Goal: Task Accomplishment & Management: Use online tool/utility

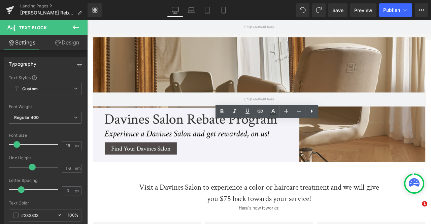
drag, startPoint x: 87, startPoint y: 20, endPoint x: 200, endPoint y: 104, distance: 141.0
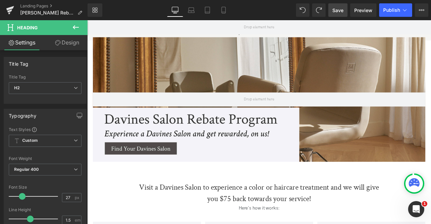
click at [342, 9] on span "Save" at bounding box center [337, 10] width 11 height 7
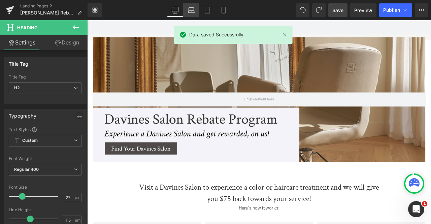
click at [194, 10] on icon at bounding box center [190, 9] width 5 height 3
type input "100"
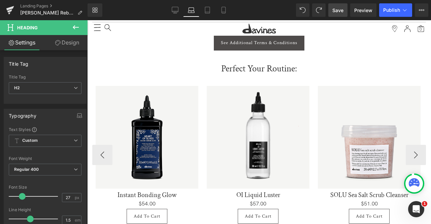
scroll to position [512, 0]
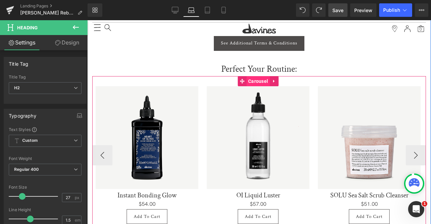
click at [260, 76] on span "Carousel" at bounding box center [257, 81] width 23 height 10
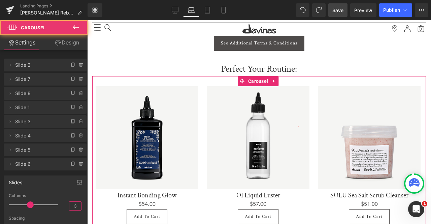
click at [75, 205] on input "3" at bounding box center [75, 206] width 12 height 8
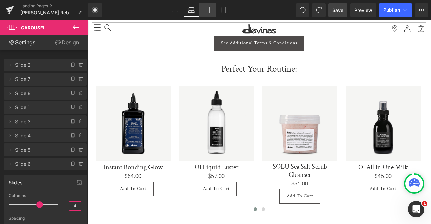
type input "4"
click at [205, 11] on icon at bounding box center [207, 10] width 5 height 6
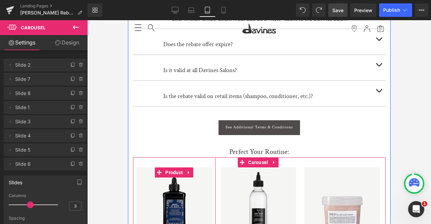
scroll to position [348, 0]
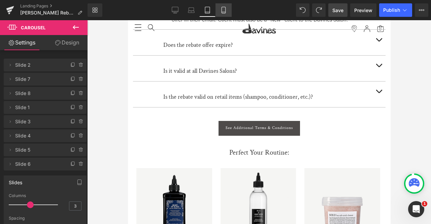
drag, startPoint x: 225, startPoint y: 13, endPoint x: 41, endPoint y: 36, distance: 185.2
click at [225, 13] on icon at bounding box center [223, 10] width 7 height 7
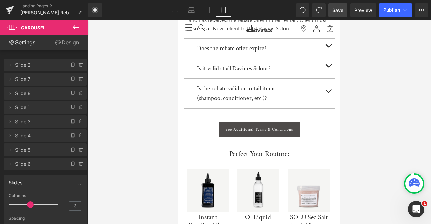
scroll to position [667, 0]
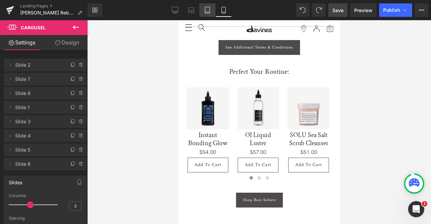
click at [205, 10] on icon at bounding box center [207, 10] width 5 height 6
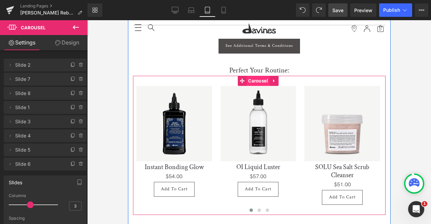
click at [249, 79] on span "Carousel" at bounding box center [257, 81] width 23 height 10
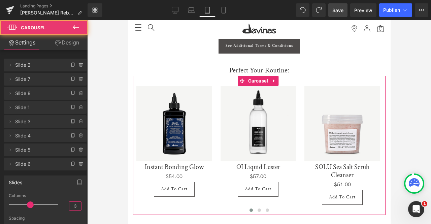
click at [76, 204] on input "3" at bounding box center [75, 206] width 12 height 8
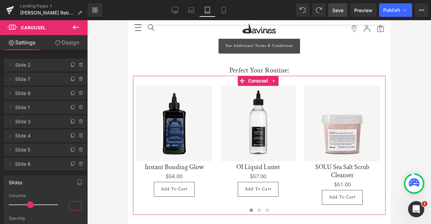
type input "4"
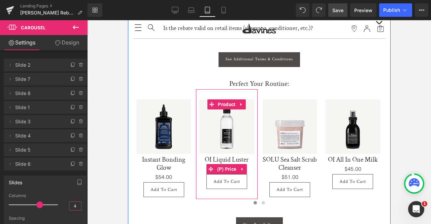
scroll to position [416, 0]
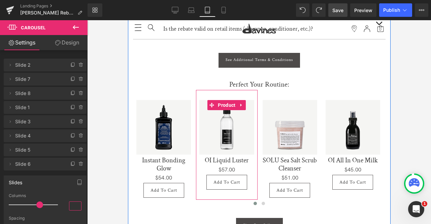
type input "3"
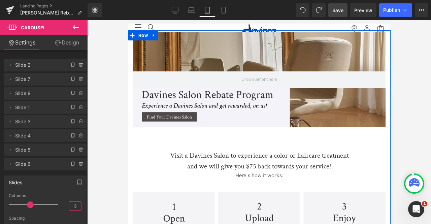
scroll to position [0, 0]
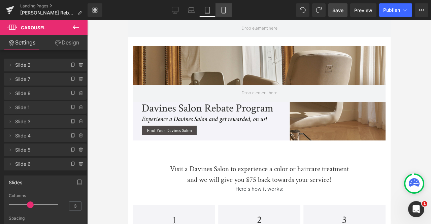
click at [229, 5] on link "Mobile" at bounding box center [223, 9] width 16 height 13
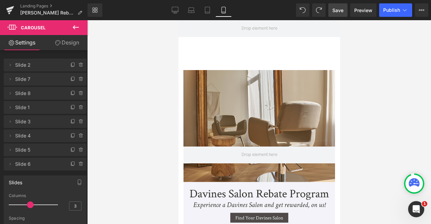
click at [339, 9] on span "Save" at bounding box center [337, 10] width 11 height 7
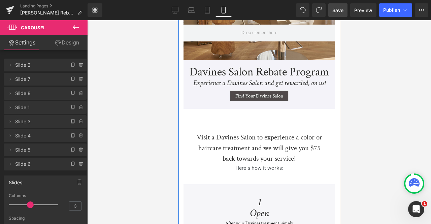
scroll to position [192, 0]
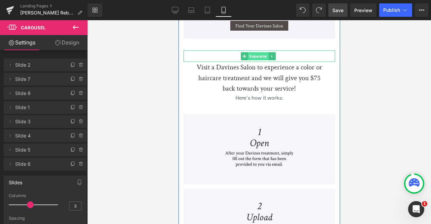
click at [255, 54] on span "Separator" at bounding box center [257, 56] width 21 height 8
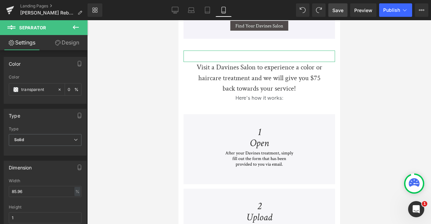
click at [63, 43] on link "Design" at bounding box center [67, 42] width 44 height 15
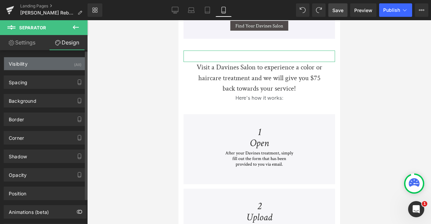
click at [58, 69] on div "Visibility (All)" at bounding box center [45, 63] width 82 height 13
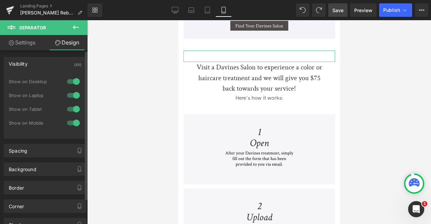
click at [71, 121] on div at bounding box center [73, 122] width 16 height 11
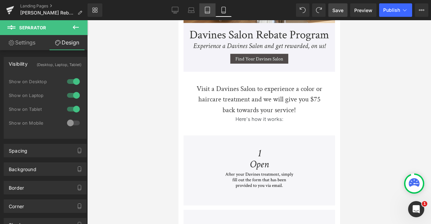
click at [205, 9] on icon at bounding box center [207, 10] width 7 height 7
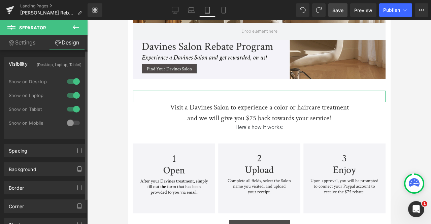
click at [70, 109] on div at bounding box center [73, 109] width 16 height 11
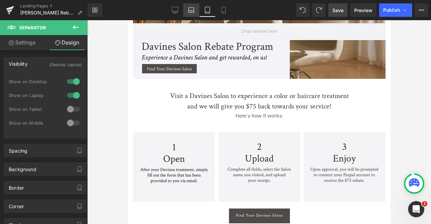
click at [188, 12] on icon at bounding box center [191, 10] width 7 height 7
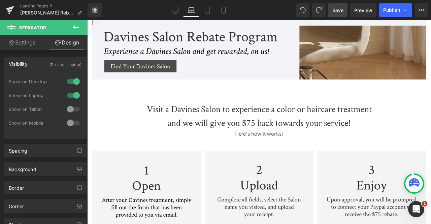
scroll to position [102, 0]
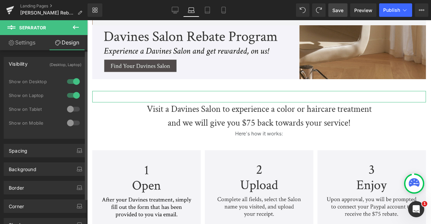
click at [68, 97] on div at bounding box center [73, 95] width 16 height 11
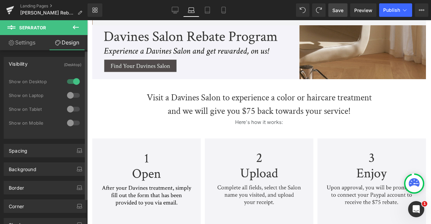
click at [68, 97] on div at bounding box center [73, 95] width 16 height 11
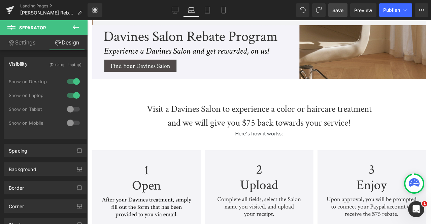
click at [341, 8] on span "Save" at bounding box center [337, 10] width 11 height 7
click at [224, 12] on icon at bounding box center [223, 12] width 4 height 0
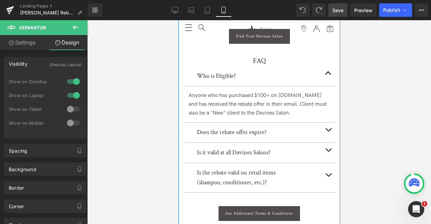
scroll to position [495, 0]
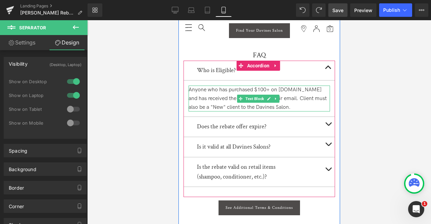
click at [255, 85] on div "Anyone who has purchased $100+ on [DOMAIN_NAME] and has received the rebate off…" at bounding box center [258, 98] width 141 height 26
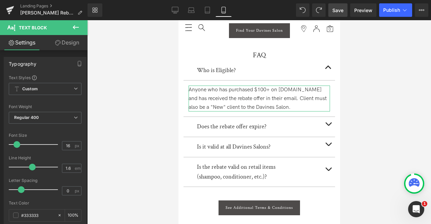
click at [66, 42] on link "Design" at bounding box center [67, 42] width 44 height 15
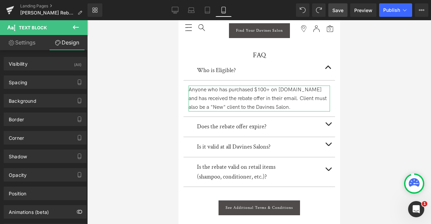
click at [26, 42] on link "Settings" at bounding box center [22, 42] width 44 height 15
type input "100"
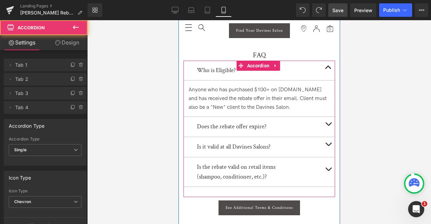
click at [325, 118] on button "button" at bounding box center [327, 127] width 13 height 20
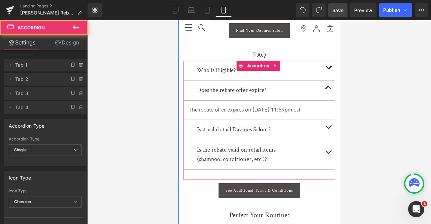
click at [329, 126] on button "button" at bounding box center [327, 130] width 13 height 20
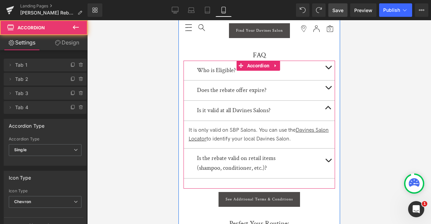
click at [324, 158] on button "button" at bounding box center [327, 163] width 13 height 30
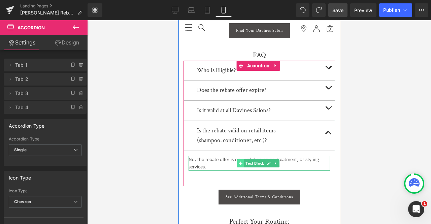
click at [237, 159] on span at bounding box center [240, 163] width 7 height 8
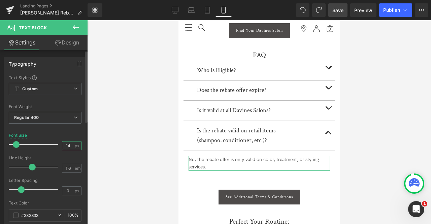
click at [69, 146] on input "14" at bounding box center [68, 145] width 12 height 8
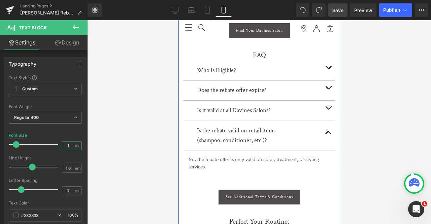
type input "15"
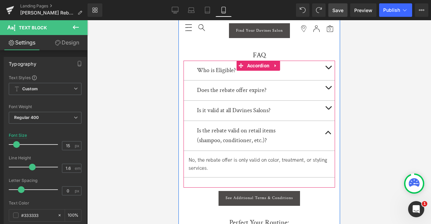
click at [324, 105] on button "button" at bounding box center [327, 111] width 13 height 20
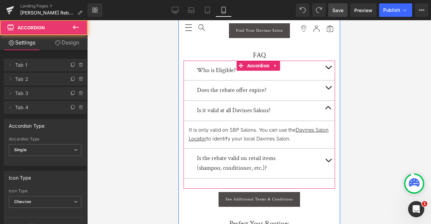
click at [220, 126] on div "It is only valid on SBP Salons. You can use the Davines Salon Locator to identi…" at bounding box center [258, 134] width 141 height 17
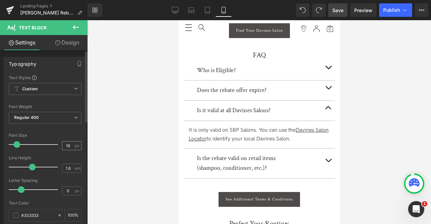
click at [67, 144] on input "16" at bounding box center [68, 145] width 12 height 8
type input "15"
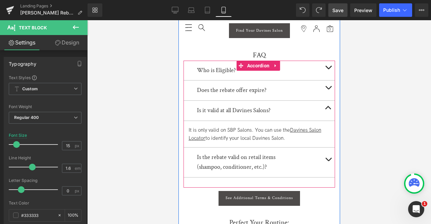
click at [329, 83] on button "button" at bounding box center [327, 90] width 13 height 20
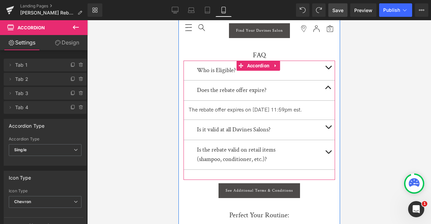
click at [257, 106] on div "The rebate offer expires on [DATE] 11:59pm est. Text Block" at bounding box center [258, 110] width 141 height 9
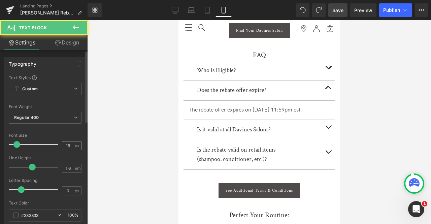
click at [68, 144] on input "16" at bounding box center [68, 145] width 12 height 8
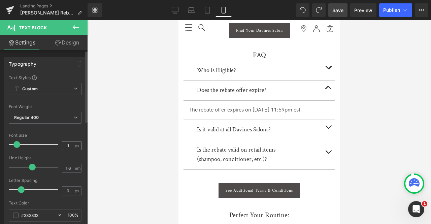
type input "15"
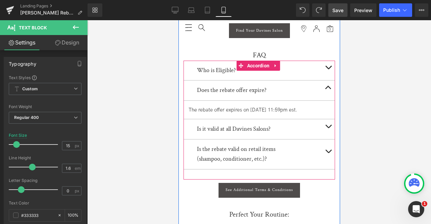
click at [328, 69] on span "button" at bounding box center [328, 69] width 0 height 0
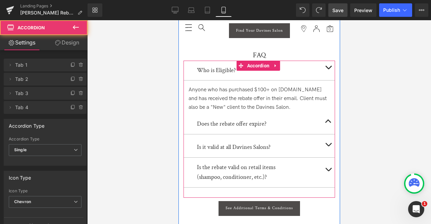
click at [224, 89] on div "Anyone who has purchased $100+ on [DOMAIN_NAME] and has received the rebate off…" at bounding box center [258, 98] width 141 height 26
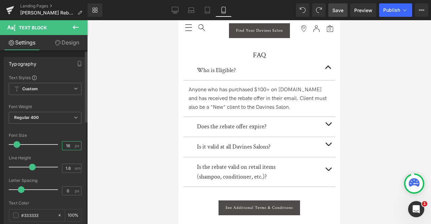
click at [69, 142] on input "16" at bounding box center [68, 145] width 12 height 8
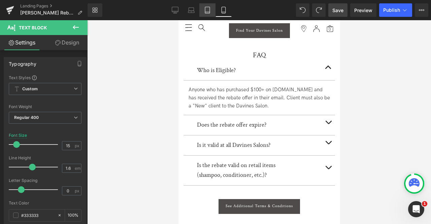
click at [205, 7] on icon at bounding box center [207, 10] width 7 height 7
type input "16"
type input "100"
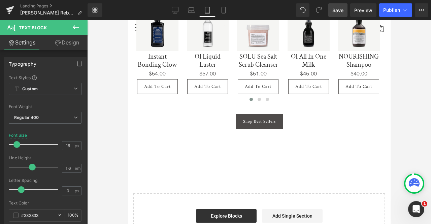
scroll to position [254, 0]
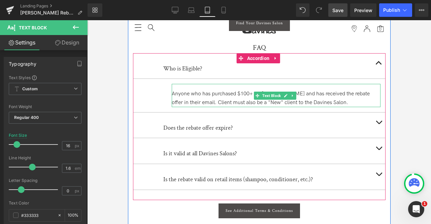
click at [180, 102] on div "Anyone who has purchased $100+ on [DOMAIN_NAME] and has received the rebate off…" at bounding box center [275, 98] width 209 height 17
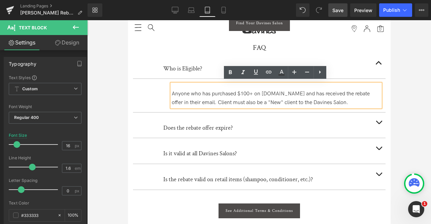
click at [377, 116] on button "button" at bounding box center [378, 125] width 13 height 26
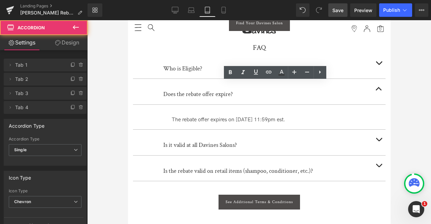
click at [377, 142] on button "button" at bounding box center [378, 143] width 13 height 26
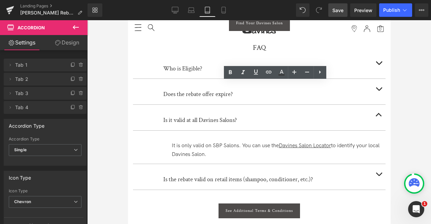
click at [373, 172] on button "button" at bounding box center [378, 177] width 13 height 26
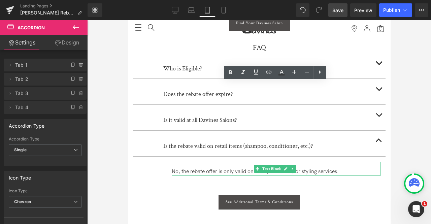
click at [204, 169] on div "No, the rebate offer is only valid on color, treatment, or styling services." at bounding box center [275, 171] width 209 height 9
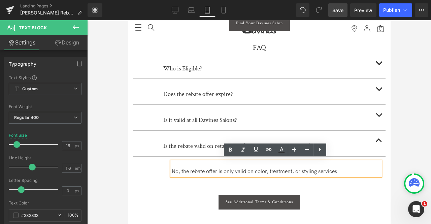
click at [152, 184] on div "Who is Eligible? Text Block Anyone who has purchased $100+ on [DOMAIN_NAME] and…" at bounding box center [259, 122] width 252 height 138
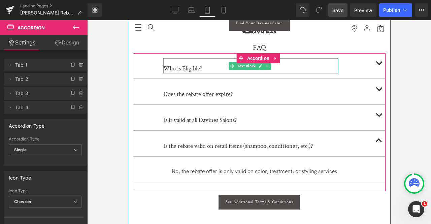
scroll to position [0, 0]
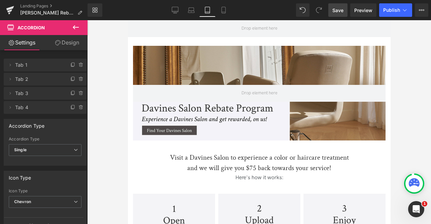
click at [337, 11] on span "Save" at bounding box center [337, 10] width 11 height 7
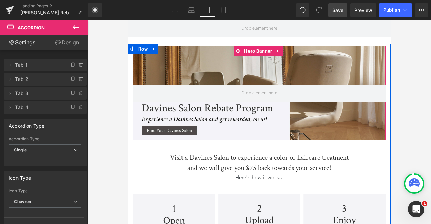
click at [219, 109] on div at bounding box center [259, 93] width 252 height 95
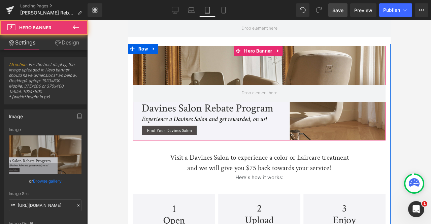
click at [219, 109] on div at bounding box center [259, 93] width 252 height 95
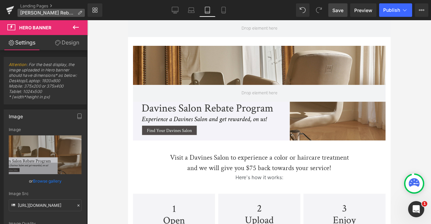
click at [44, 13] on span "[PERSON_NAME] Rebate" at bounding box center [47, 12] width 55 height 5
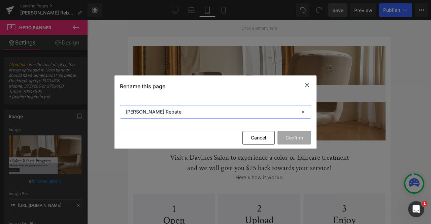
click at [135, 112] on input "[PERSON_NAME] Rebate" at bounding box center [215, 111] width 191 height 13
type input "Davines Salon Rebate Program"
click at [299, 138] on button "Confirm" at bounding box center [294, 137] width 34 height 13
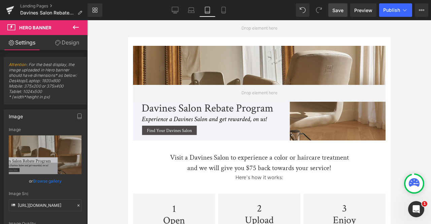
click at [329, 10] on link "Save" at bounding box center [337, 9] width 19 height 13
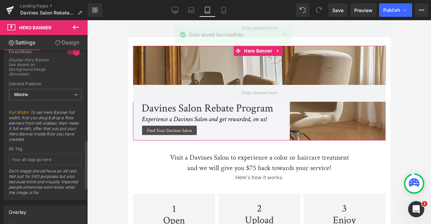
scroll to position [325, 0]
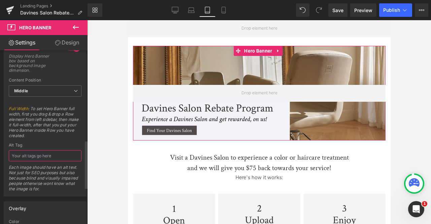
click at [53, 151] on input "text" at bounding box center [45, 155] width 73 height 11
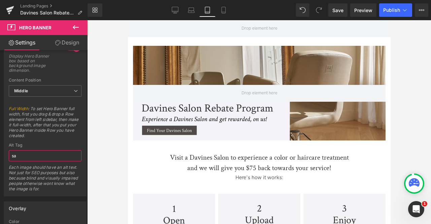
type input "s"
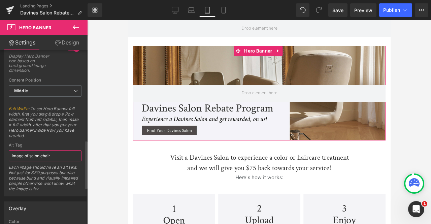
click at [29, 153] on input "image of salon chair" at bounding box center [45, 155] width 73 height 11
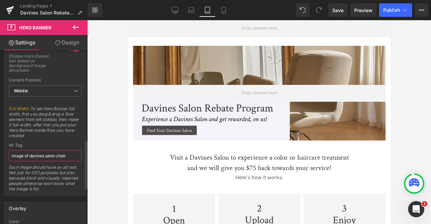
click at [67, 154] on input "image of davines salon chair" at bounding box center [45, 155] width 73 height 11
type input "image of davines salon chair with the text "Davines Salon Rebate Program, Exper…"
click at [221, 14] on link "Mobile" at bounding box center [223, 9] width 16 height 13
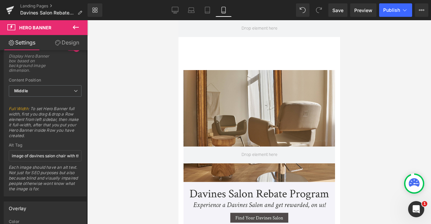
click at [178, 20] on div "227px" at bounding box center [178, 20] width 0 height 0
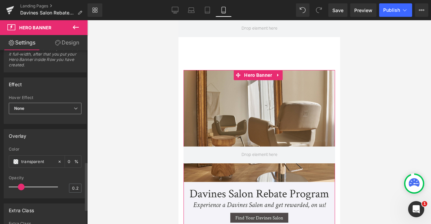
scroll to position [454, 0]
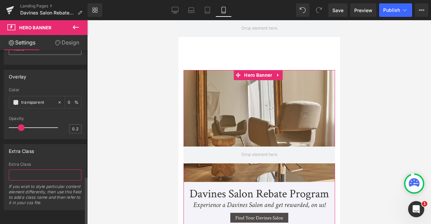
click at [34, 169] on input "text" at bounding box center [45, 174] width 73 height 11
click at [38, 210] on div "Attention : For the best display, the image uploaded in Hero banner should have…" at bounding box center [45, 138] width 91 height 177
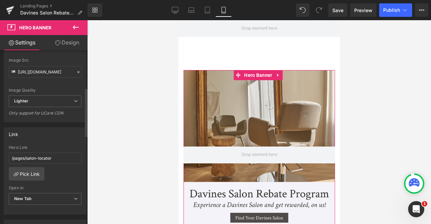
scroll to position [136, 0]
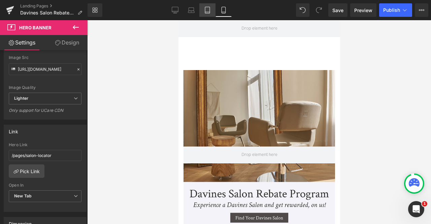
click at [211, 6] on link "Tablet" at bounding box center [207, 9] width 16 height 13
type input "[URL][DOMAIN_NAME]"
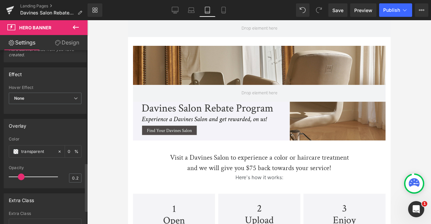
scroll to position [453, 0]
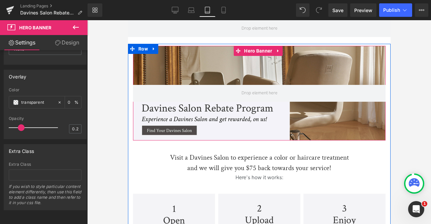
click at [186, 67] on div at bounding box center [259, 93] width 252 height 95
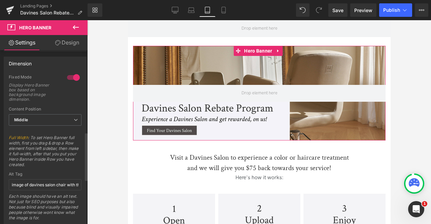
scroll to position [296, 0]
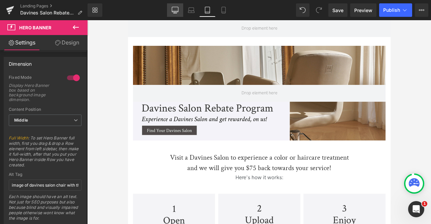
click at [177, 8] on icon at bounding box center [175, 10] width 7 height 7
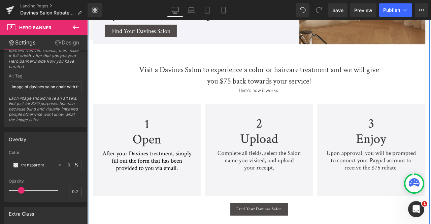
scroll to position [139, 0]
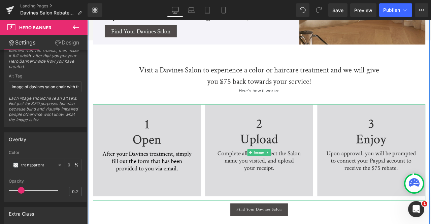
click at [199, 148] on img at bounding box center [291, 177] width 394 height 114
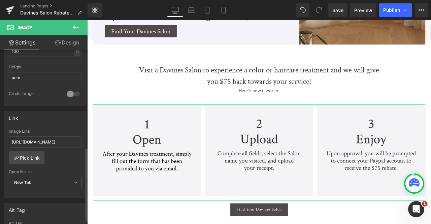
scroll to position [263, 0]
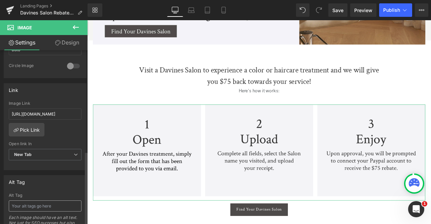
click at [38, 201] on input "text" at bounding box center [45, 205] width 73 height 11
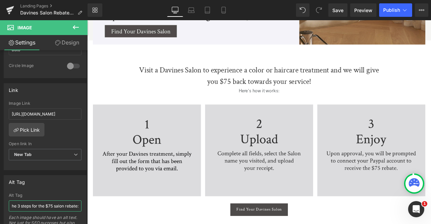
scroll to position [0, 0]
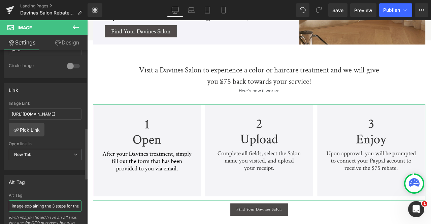
click at [63, 204] on input "image explaining the 3 steps for the $75 salon rebate:" at bounding box center [45, 205] width 73 height 11
paste input "After your Davines treatment, simply fill out the form that has been provided t…"
click at [49, 204] on input "image explaining the 3 steps for the $75 salon rebate: After your Davines treat…" at bounding box center [45, 205] width 73 height 11
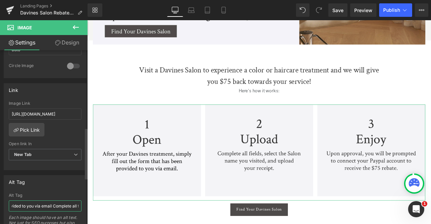
click at [55, 201] on input "image explaining the 3 steps for the $75 salon rebate: 1. Open - After your Dav…" at bounding box center [45, 205] width 73 height 11
click at [49, 201] on input "image explaining the 3 steps for the $75 salon rebate: 1. Open - After your Dav…" at bounding box center [45, 205] width 73 height 11
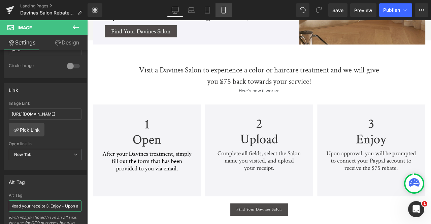
type input "image explaining the 3 steps for the $75 salon rebate: 1. Open - After your Dav…"
click at [222, 12] on icon at bounding box center [223, 12] width 4 height 0
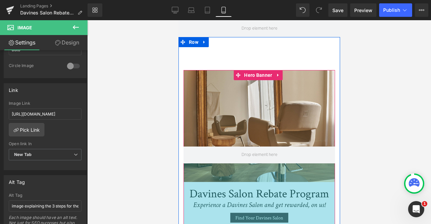
scroll to position [214, 0]
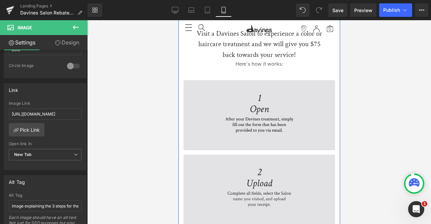
click at [223, 131] on img at bounding box center [258, 190] width 151 height 221
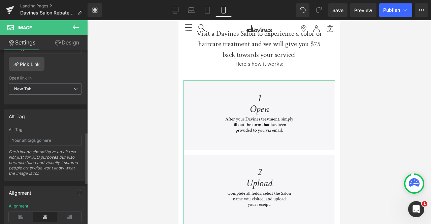
scroll to position [387, 0]
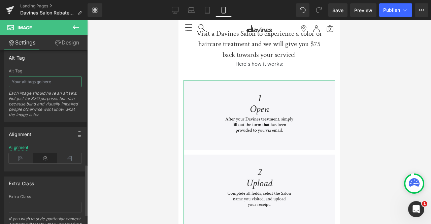
click at [43, 77] on input "text" at bounding box center [45, 81] width 73 height 11
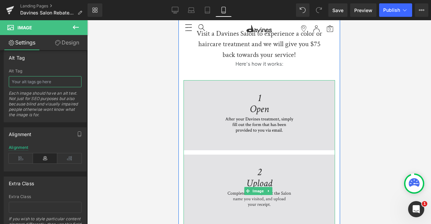
paste input "image explaining the 3 steps for the $75 salon rebate: 1. Open - After your Dav…"
type input "image explaining the 3 steps for the $75 salon rebate: 1. Open - After your Dav…"
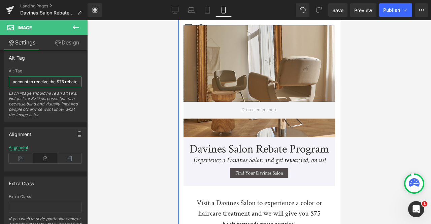
scroll to position [42, 0]
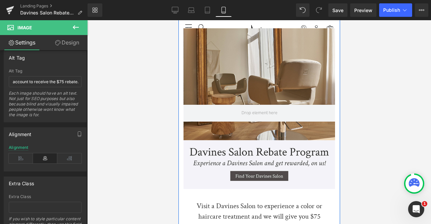
click at [217, 75] on div "Hero Banner 227px 200px" at bounding box center [258, 108] width 151 height 161
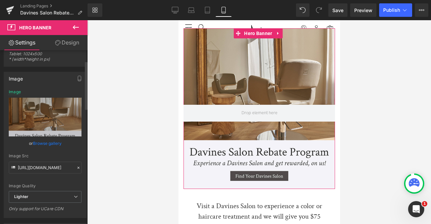
scroll to position [0, 0]
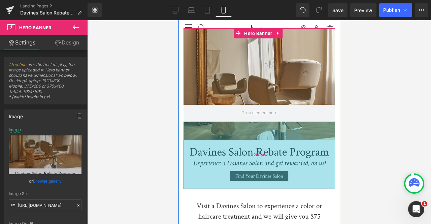
click at [214, 134] on div "200px" at bounding box center [258, 155] width 151 height 67
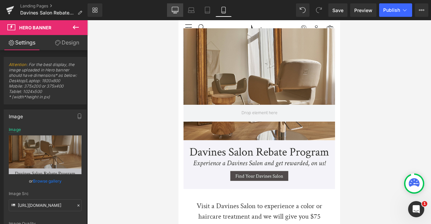
click at [176, 8] on icon at bounding box center [175, 10] width 7 height 7
type input "[URL][DOMAIN_NAME]"
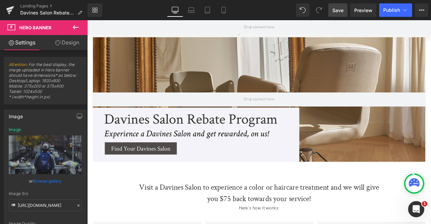
click at [331, 8] on link "Save" at bounding box center [337, 9] width 19 height 13
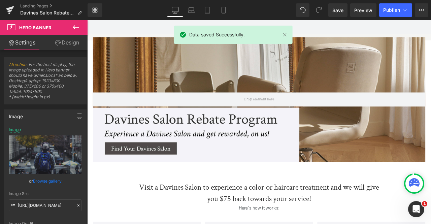
click at [67, 45] on link "Design" at bounding box center [67, 42] width 44 height 15
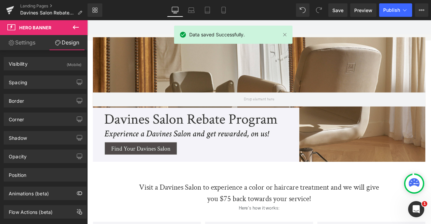
click at [34, 46] on link "Settings" at bounding box center [22, 42] width 44 height 15
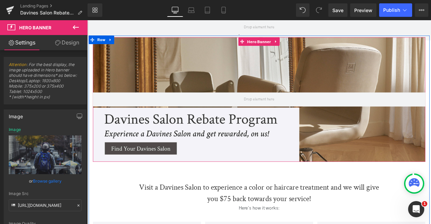
click at [144, 89] on div at bounding box center [291, 113] width 394 height 147
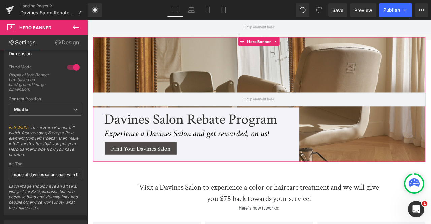
scroll to position [313, 0]
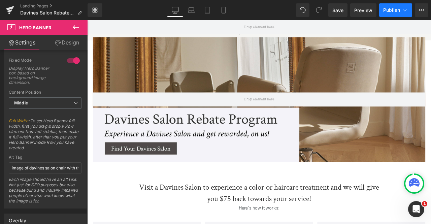
click at [404, 11] on icon at bounding box center [405, 10] width 4 height 2
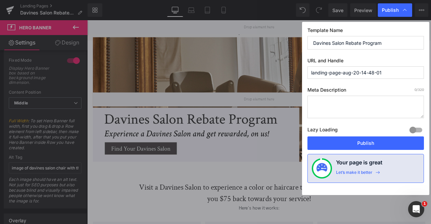
click at [386, 72] on input "landing-page-aug-20-14-48-01" at bounding box center [365, 72] width 116 height 12
click at [332, 71] on input "davines-salon-rebate-program" at bounding box center [365, 72] width 116 height 12
click at [346, 72] on input "davines-rebate-program" at bounding box center [365, 72] width 116 height 12
click at [329, 68] on input "davines-rebate" at bounding box center [365, 72] width 116 height 12
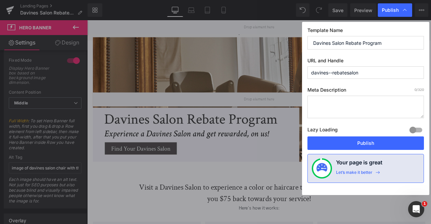
click at [331, 72] on input "davines--rebatesalon" at bounding box center [365, 72] width 116 height 12
type input "davines-salon-rebate"
